Goal: Task Accomplishment & Management: Manage account settings

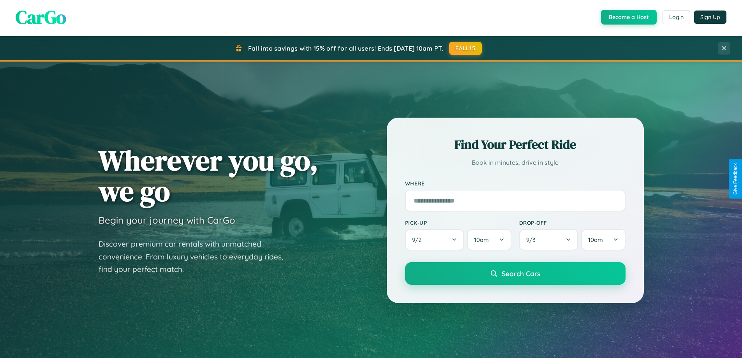
scroll to position [1499, 0]
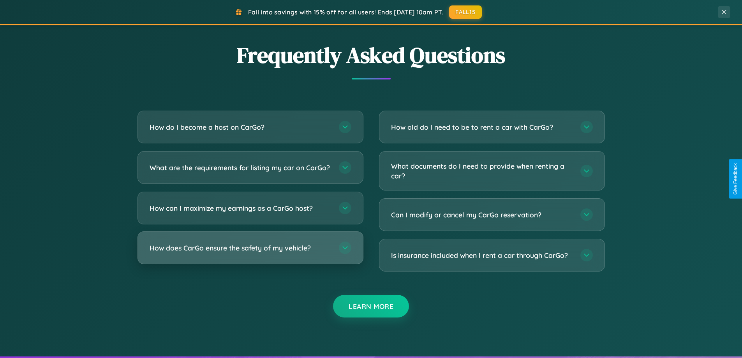
click at [250, 253] on h3 "How does CarGo ensure the safety of my vehicle?" at bounding box center [241, 248] width 182 height 10
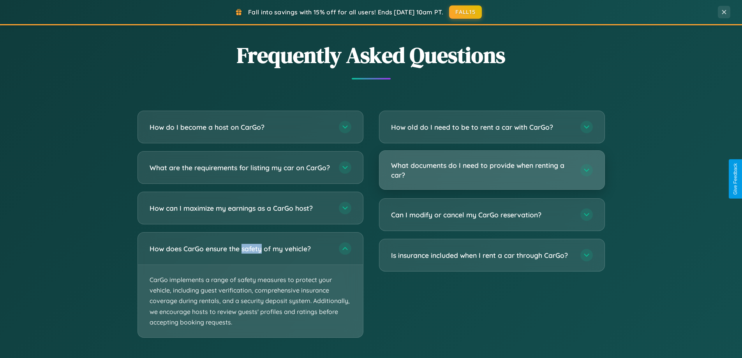
click at [492, 171] on h3 "What documents do I need to provide when renting a car?" at bounding box center [482, 170] width 182 height 19
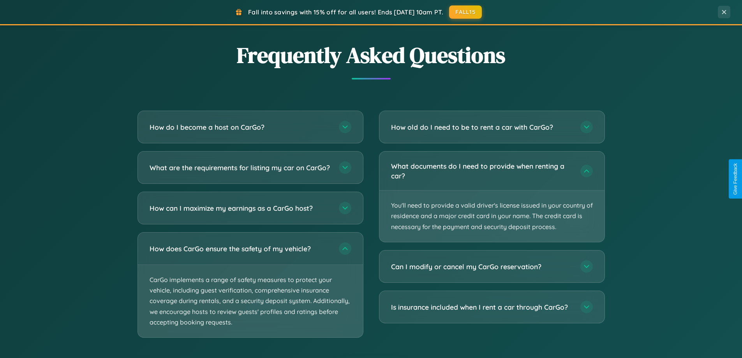
scroll to position [168, 0]
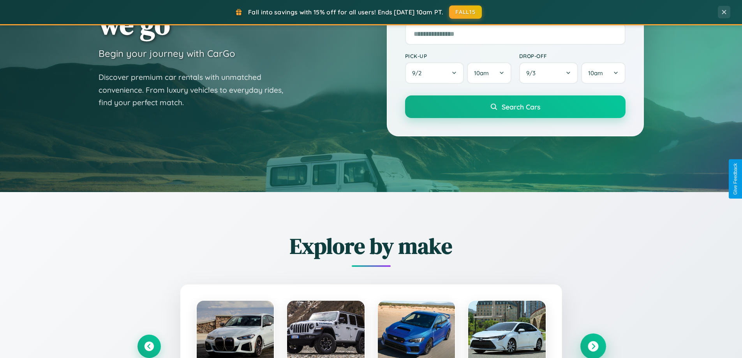
click at [593, 346] on icon at bounding box center [593, 346] width 11 height 11
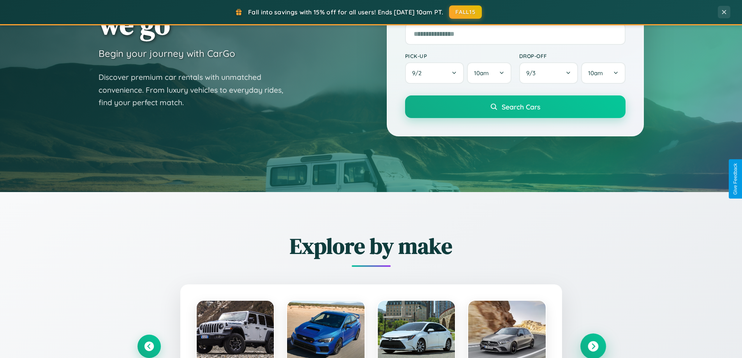
click at [593, 346] on icon at bounding box center [593, 346] width 11 height 11
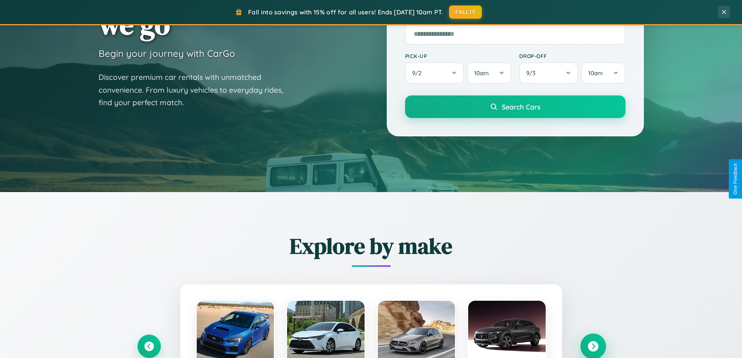
click at [593, 346] on icon at bounding box center [593, 346] width 11 height 11
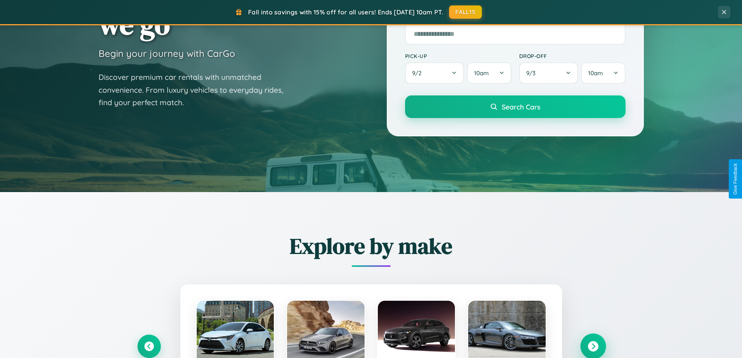
click at [593, 346] on icon at bounding box center [593, 346] width 11 height 11
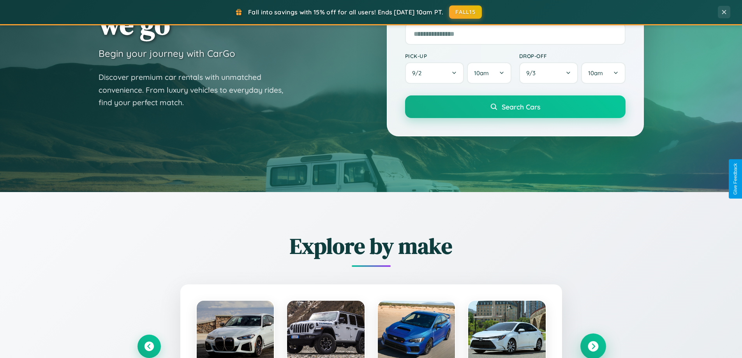
scroll to position [0, 0]
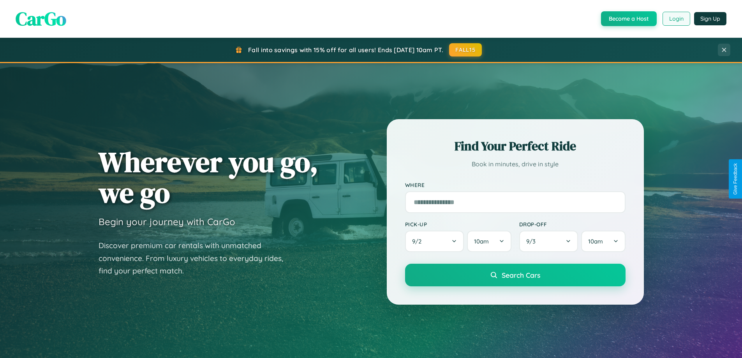
click at [676, 19] on button "Login" at bounding box center [677, 19] width 28 height 14
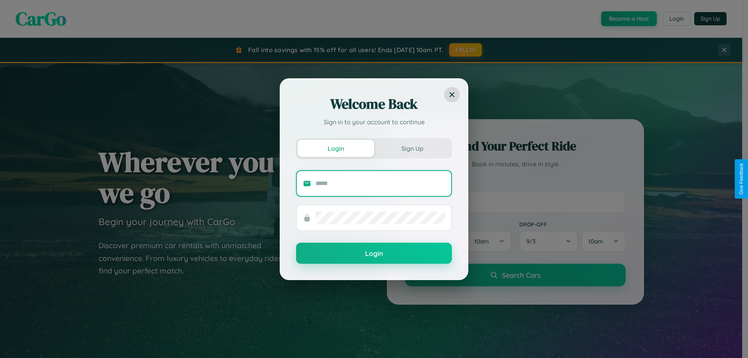
click at [380, 183] on input "text" at bounding box center [380, 183] width 129 height 12
type input "**********"
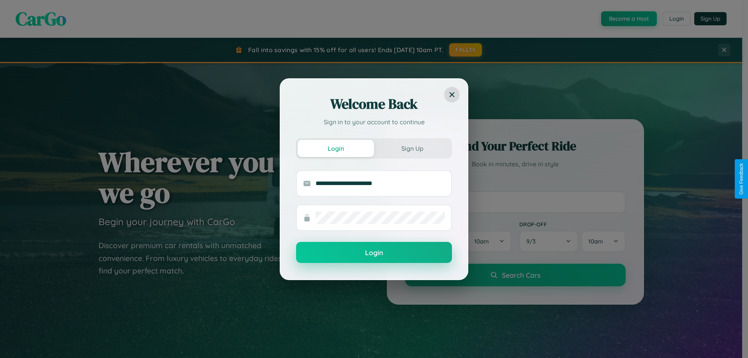
click at [374, 253] on button "Login" at bounding box center [374, 252] width 156 height 21
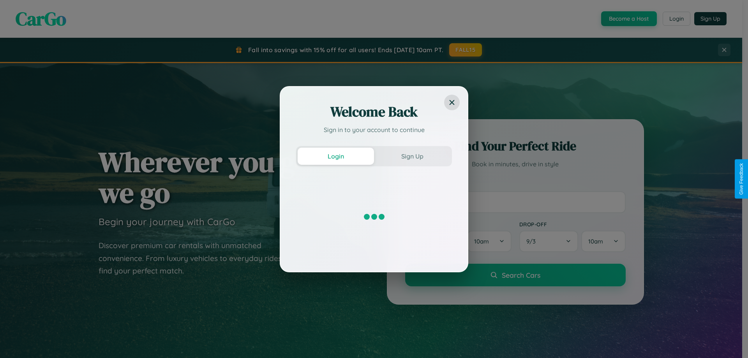
click at [628, 19] on div "Welcome Back Sign in to your account to continue Login Sign Up" at bounding box center [374, 179] width 748 height 358
